Goal: Task Accomplishment & Management: Manage account settings

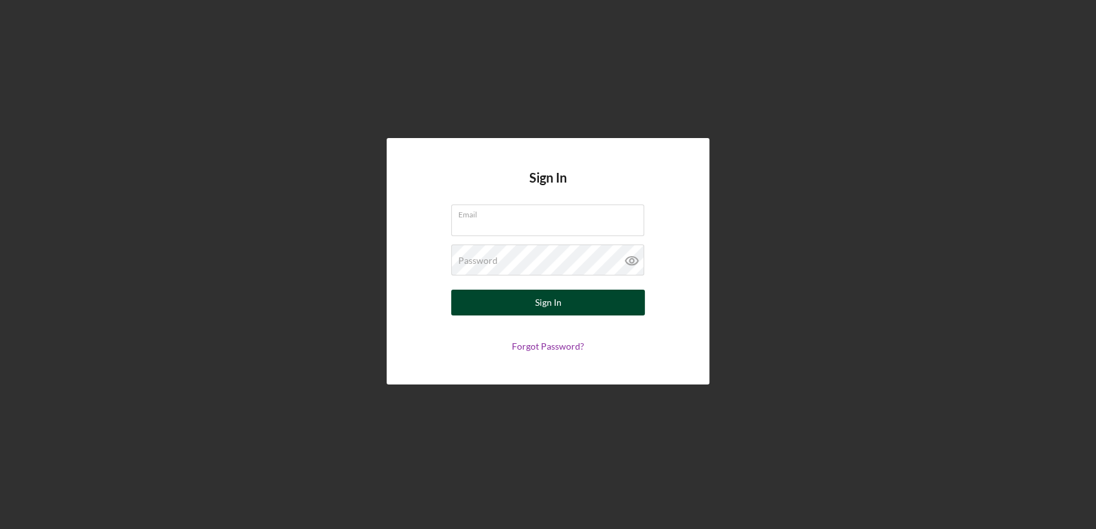
type input "[PERSON_NAME][EMAIL_ADDRESS][PERSON_NAME][DOMAIN_NAME]"
click at [500, 310] on button "Sign In" at bounding box center [548, 303] width 194 height 26
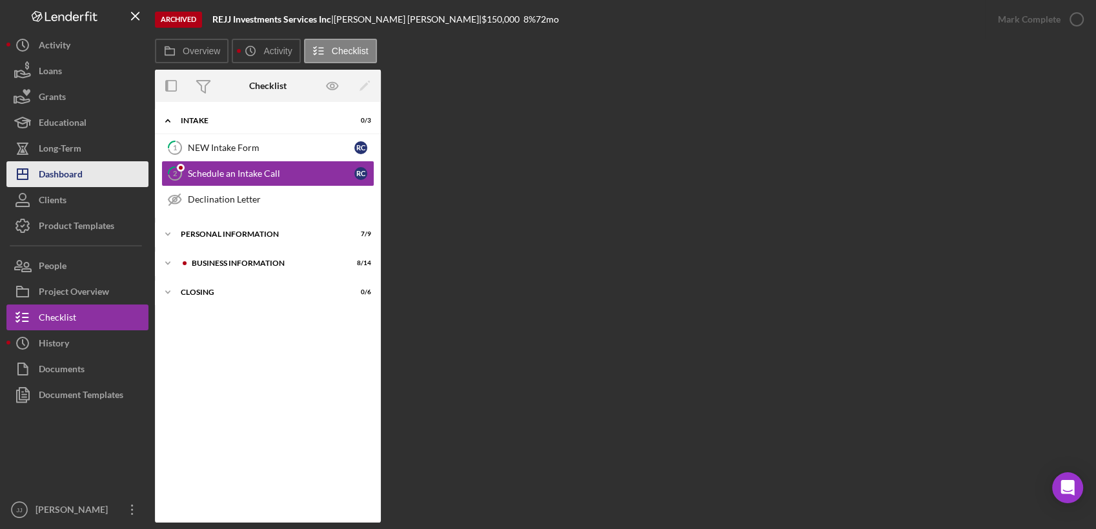
click at [84, 174] on button "Icon/Dashboard Dashboard" at bounding box center [77, 174] width 142 height 26
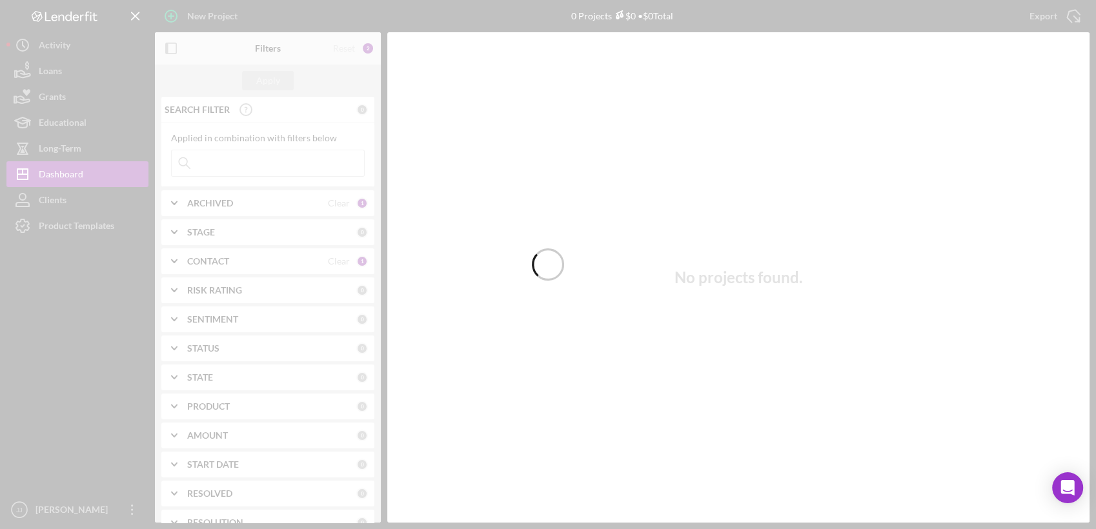
click at [277, 160] on div at bounding box center [548, 264] width 1096 height 529
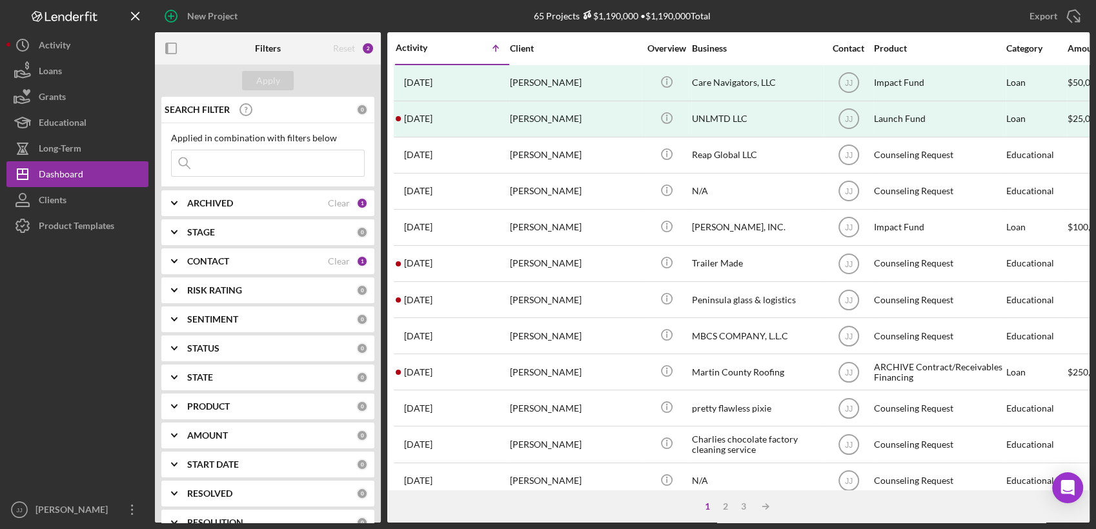
click at [257, 168] on input at bounding box center [268, 163] width 192 height 26
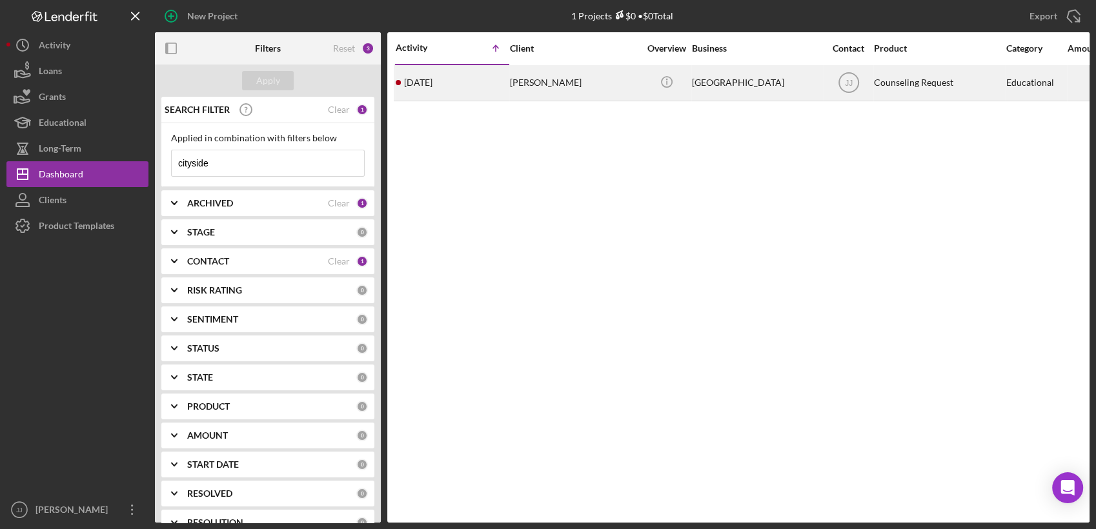
type input "cityside"
click at [632, 88] on div "[PERSON_NAME]" at bounding box center [574, 83] width 129 height 34
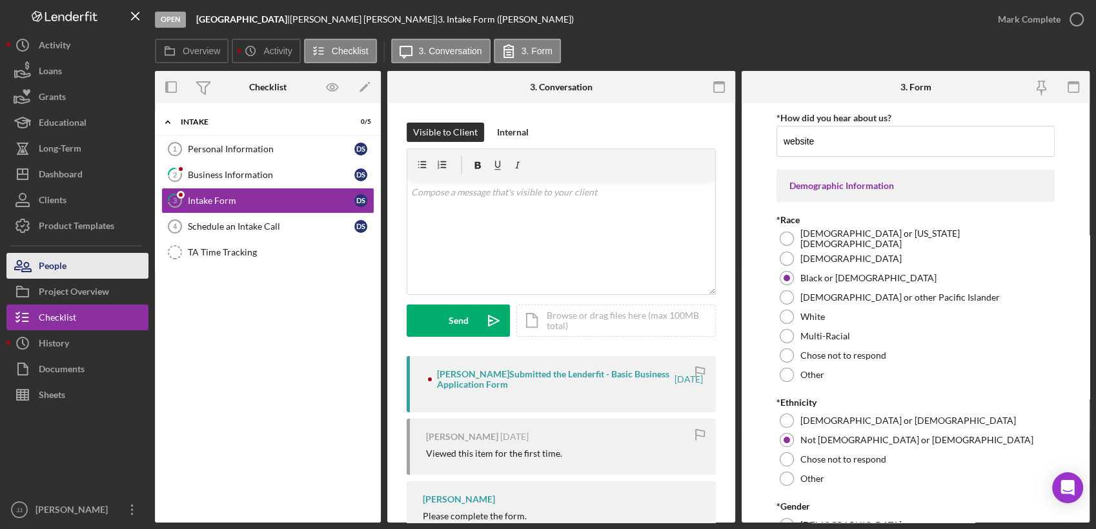
click at [91, 277] on button "People" at bounding box center [77, 266] width 142 height 26
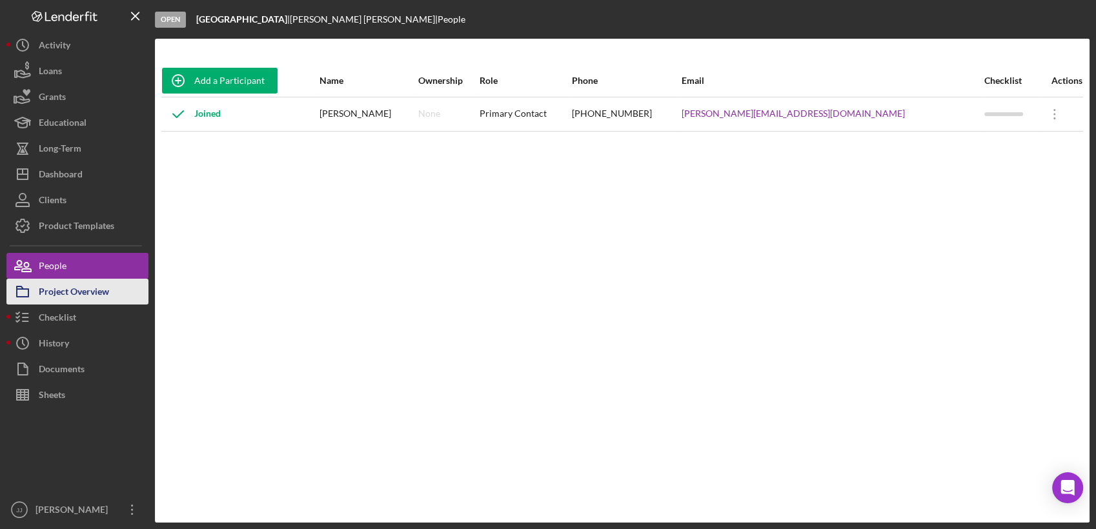
click at [97, 298] on div "Project Overview" at bounding box center [74, 293] width 70 height 29
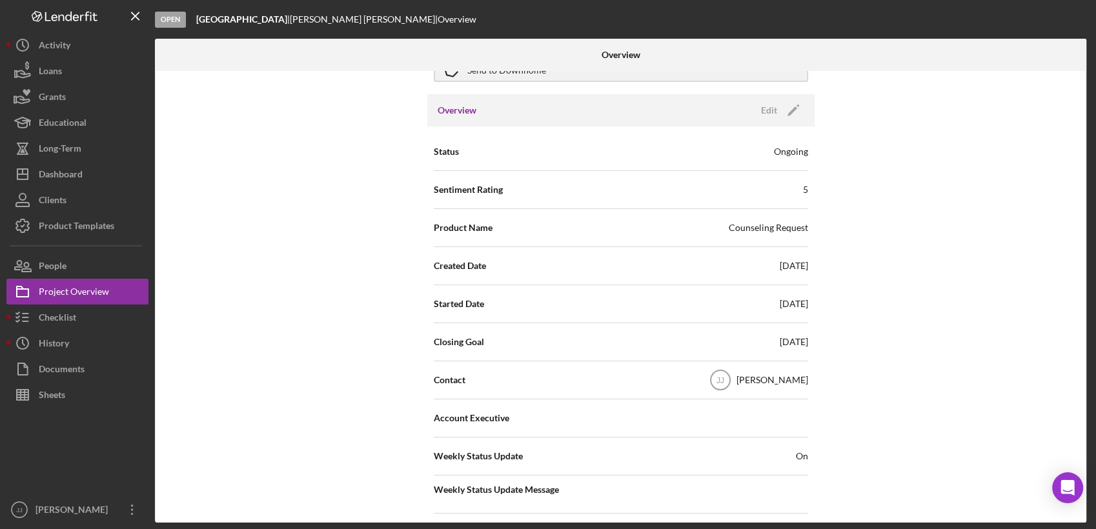
scroll to position [287, 0]
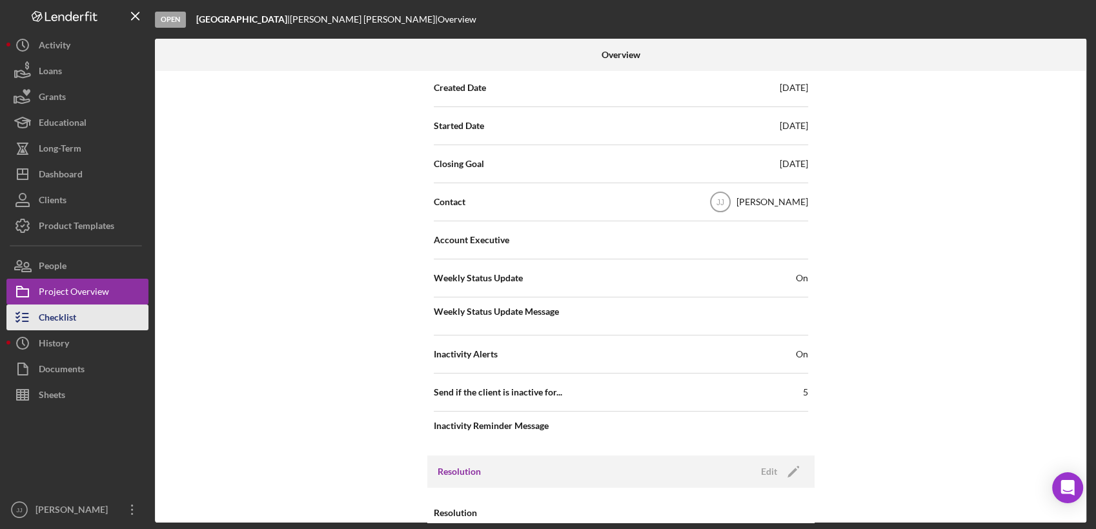
click at [57, 316] on div "Checklist" at bounding box center [57, 319] width 37 height 29
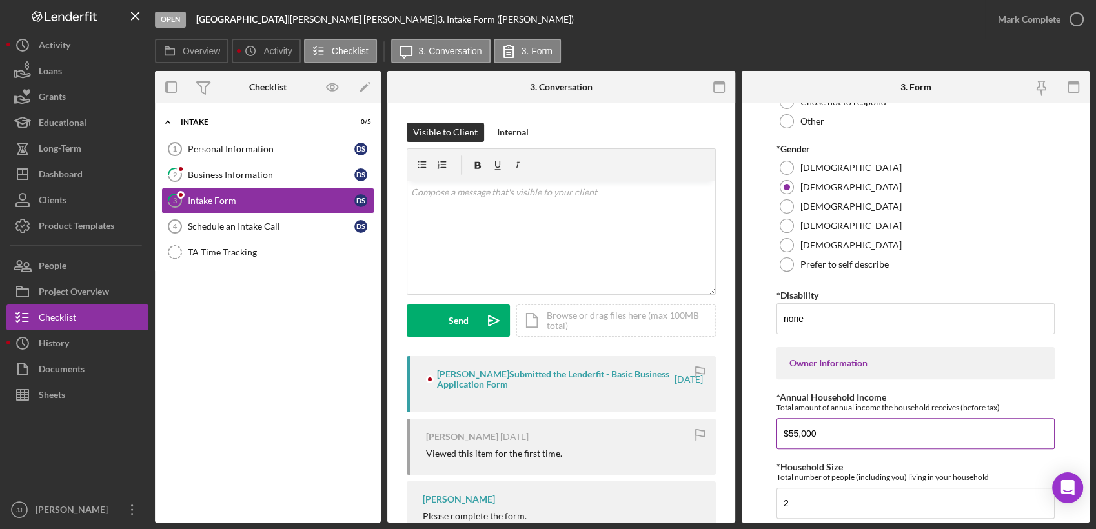
scroll to position [358, 0]
click at [250, 232] on link "Schedule an Intake Call 4 Schedule an Intake Call D S" at bounding box center [267, 227] width 213 height 26
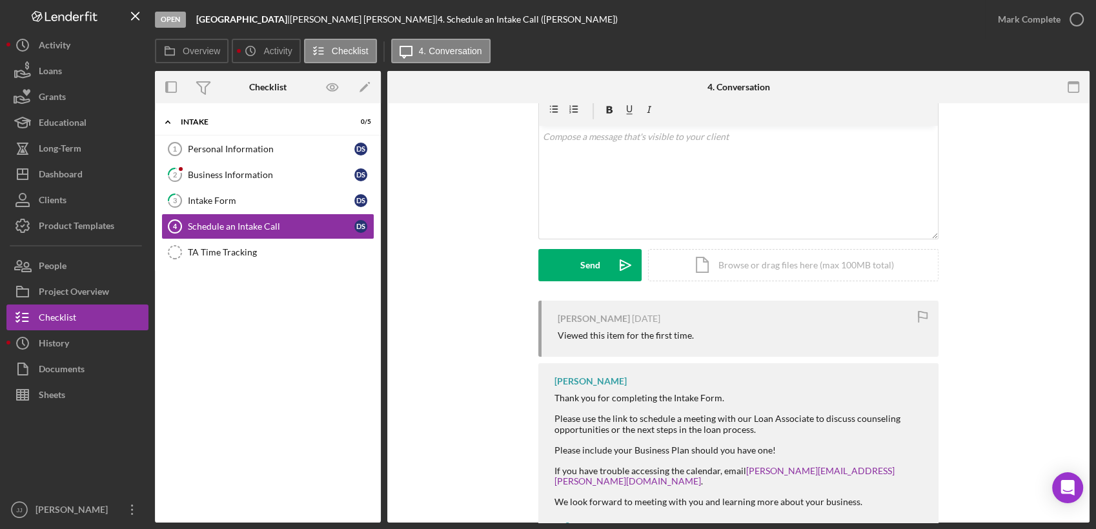
scroll to position [103, 0]
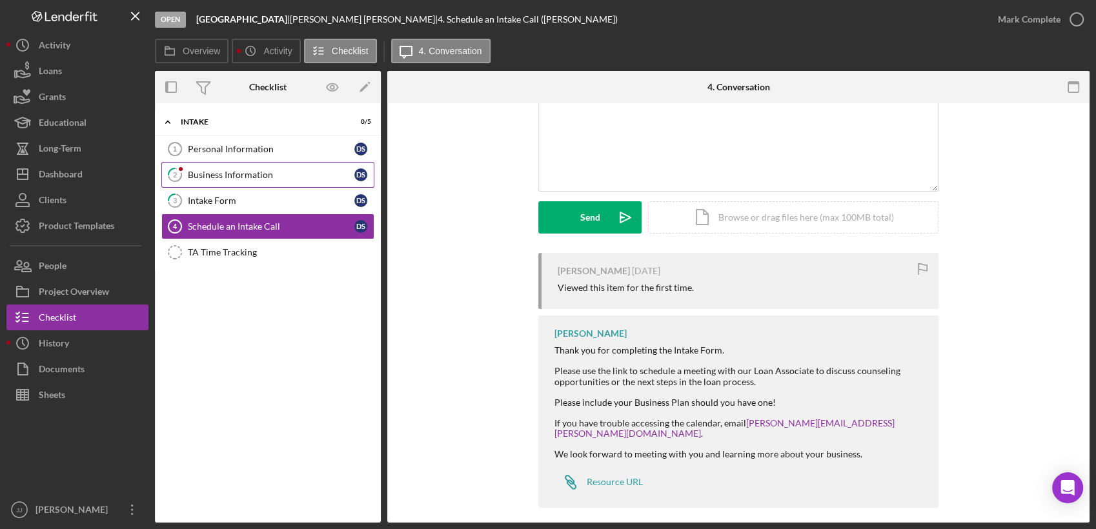
click at [228, 174] on div "Business Information" at bounding box center [271, 175] width 167 height 10
